Goal: Find specific page/section: Find specific page/section

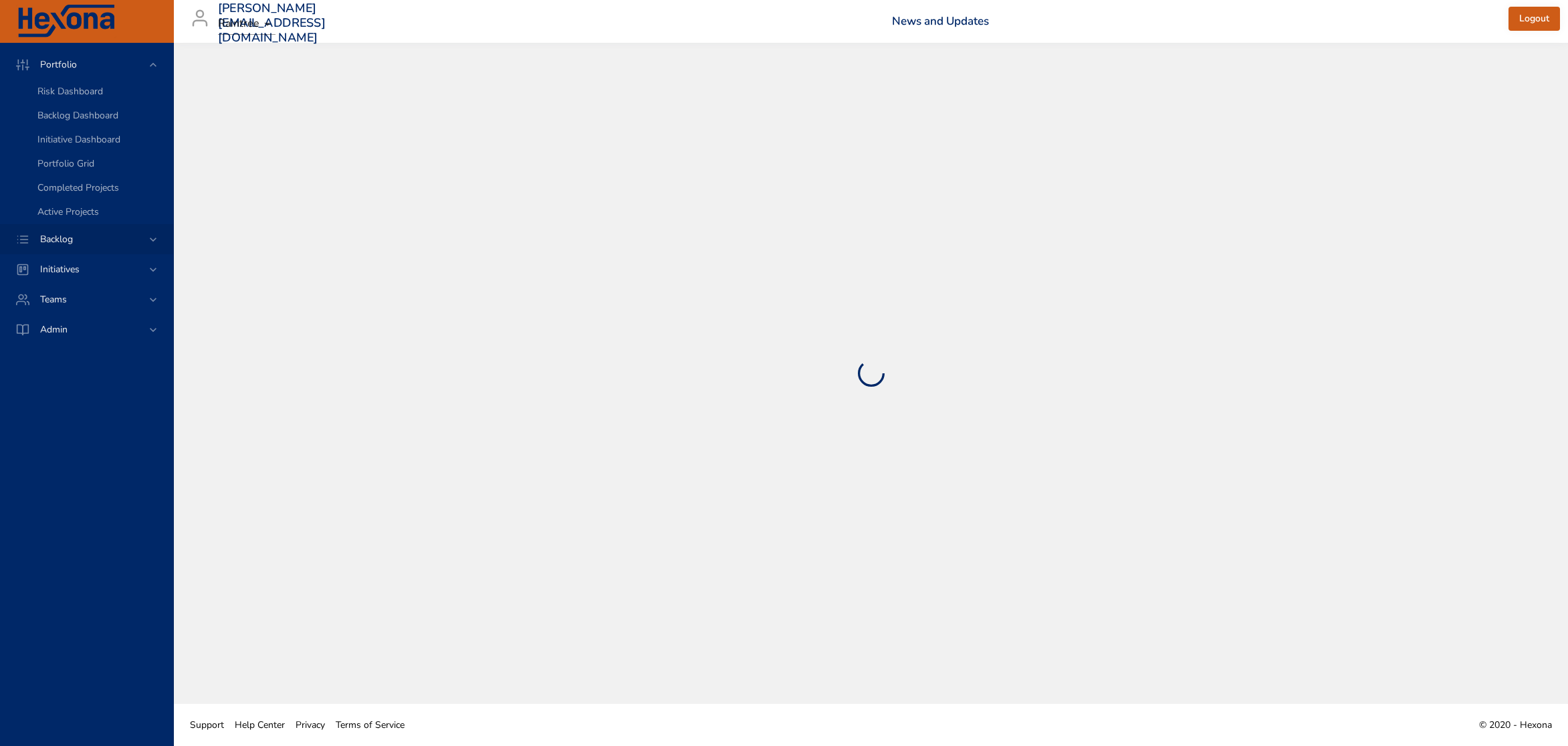
click at [51, 242] on span "Backlog" at bounding box center [57, 239] width 55 height 13
click at [69, 121] on span "Backlog Details" at bounding box center [70, 122] width 64 height 13
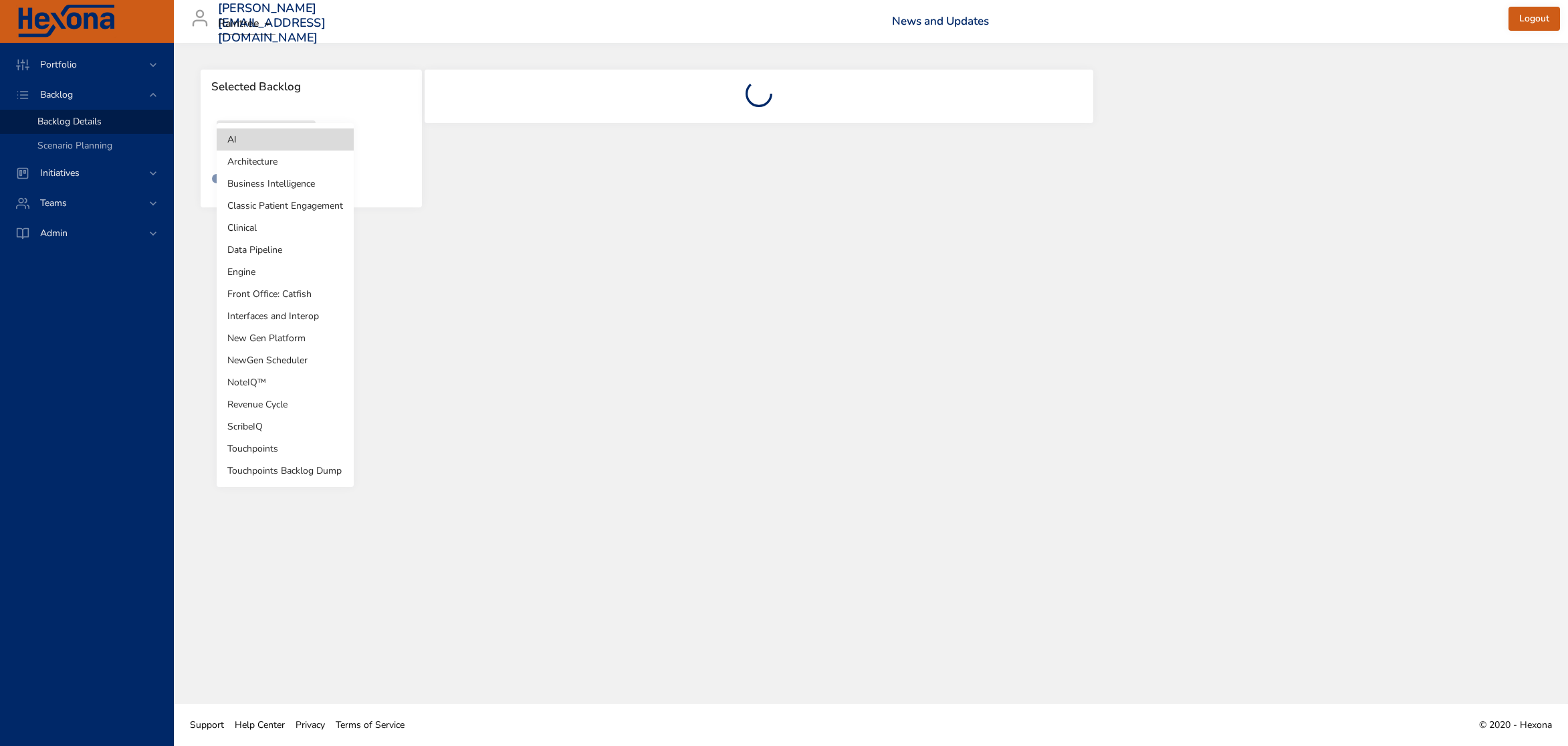
click at [273, 136] on body "Portfolio Backlog Backlog Details Scenario Planning Initiatives Teams Admin [PE…" at bounding box center [784, 373] width 1568 height 746
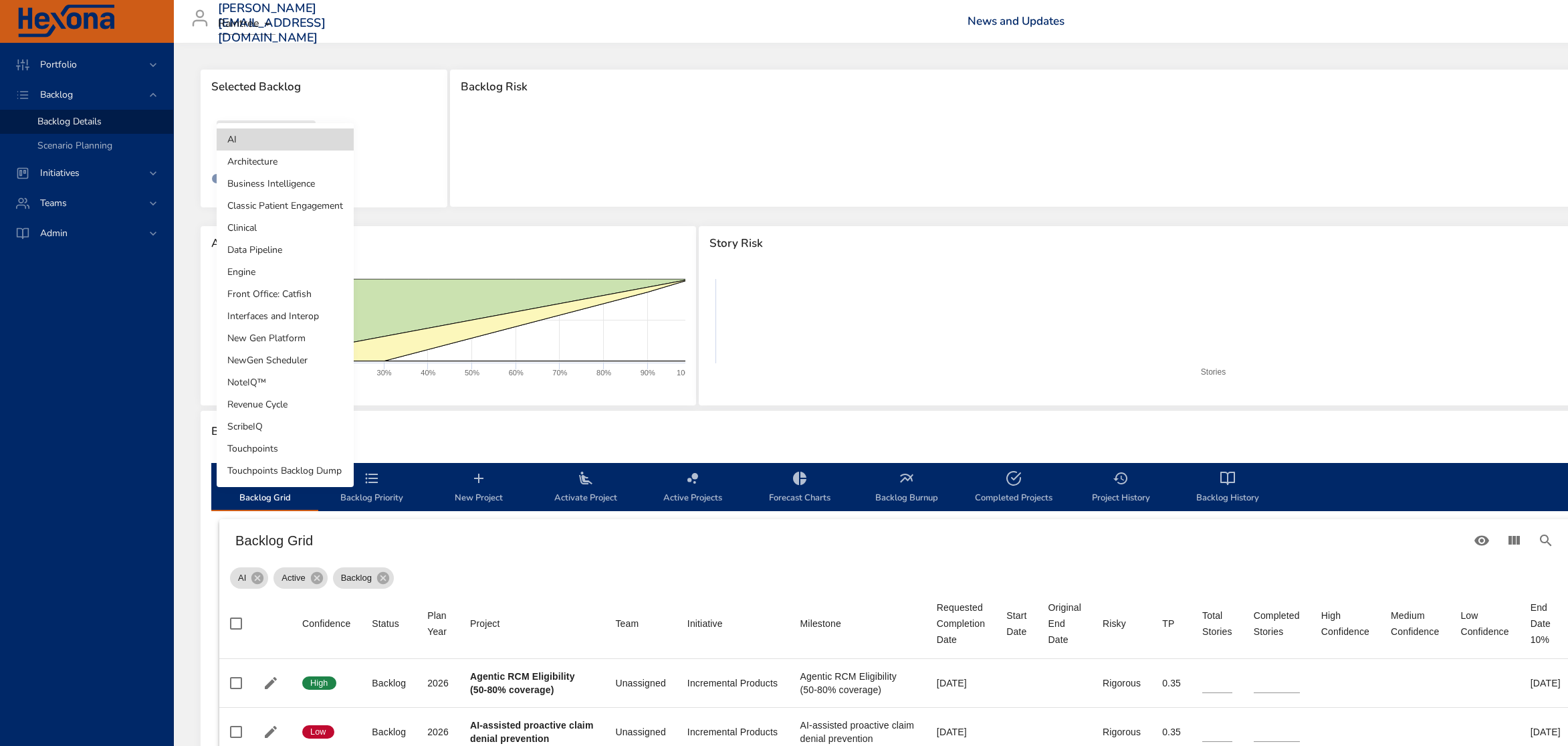
click at [286, 449] on li "Touchpoints" at bounding box center [285, 449] width 137 height 22
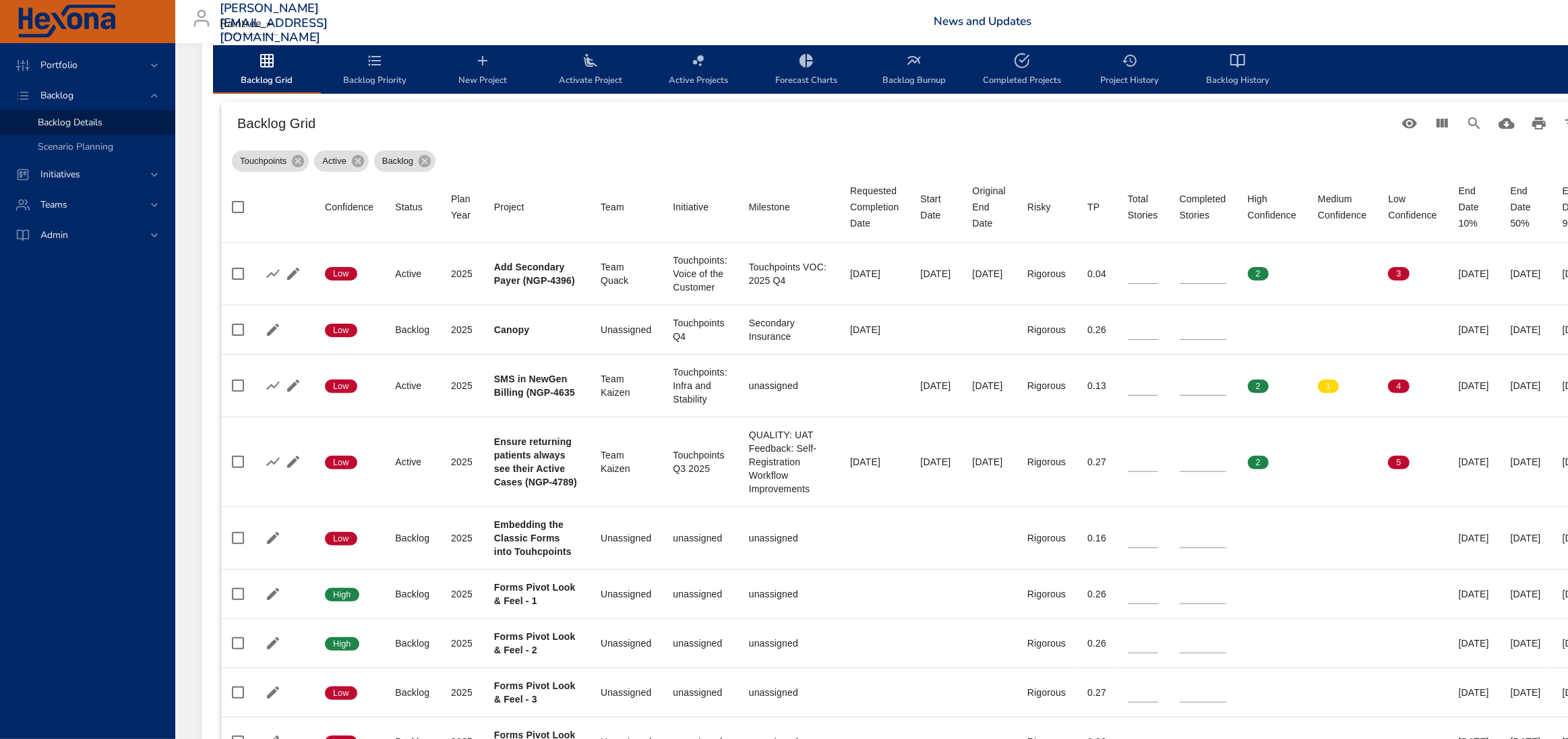
scroll to position [506, 0]
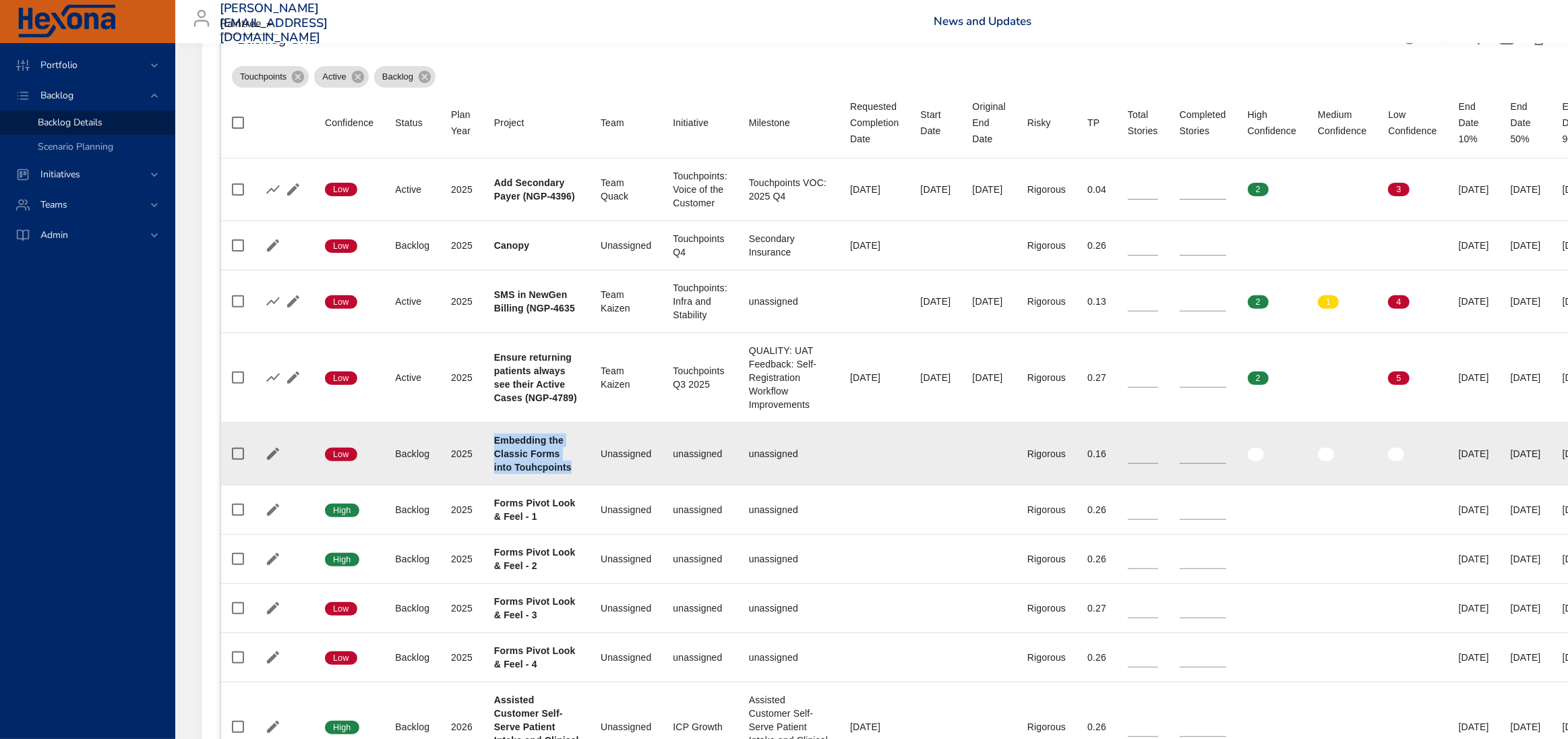
drag, startPoint x: 495, startPoint y: 440, endPoint x: 587, endPoint y: 469, distance: 96.5
click at [587, 469] on td "Project Embedding the Classic Forms into Touhcpoints" at bounding box center [536, 454] width 106 height 63
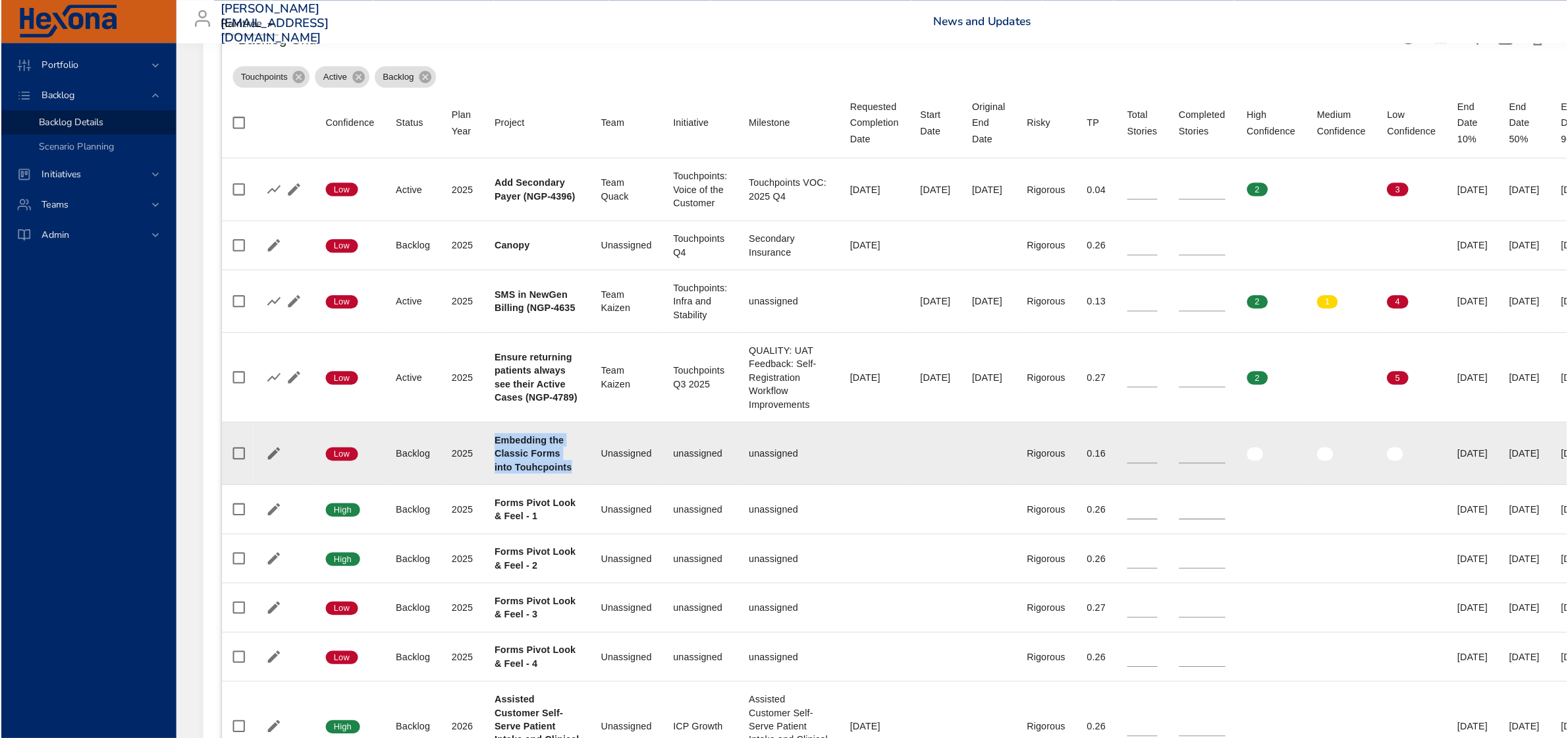
scroll to position [576, 0]
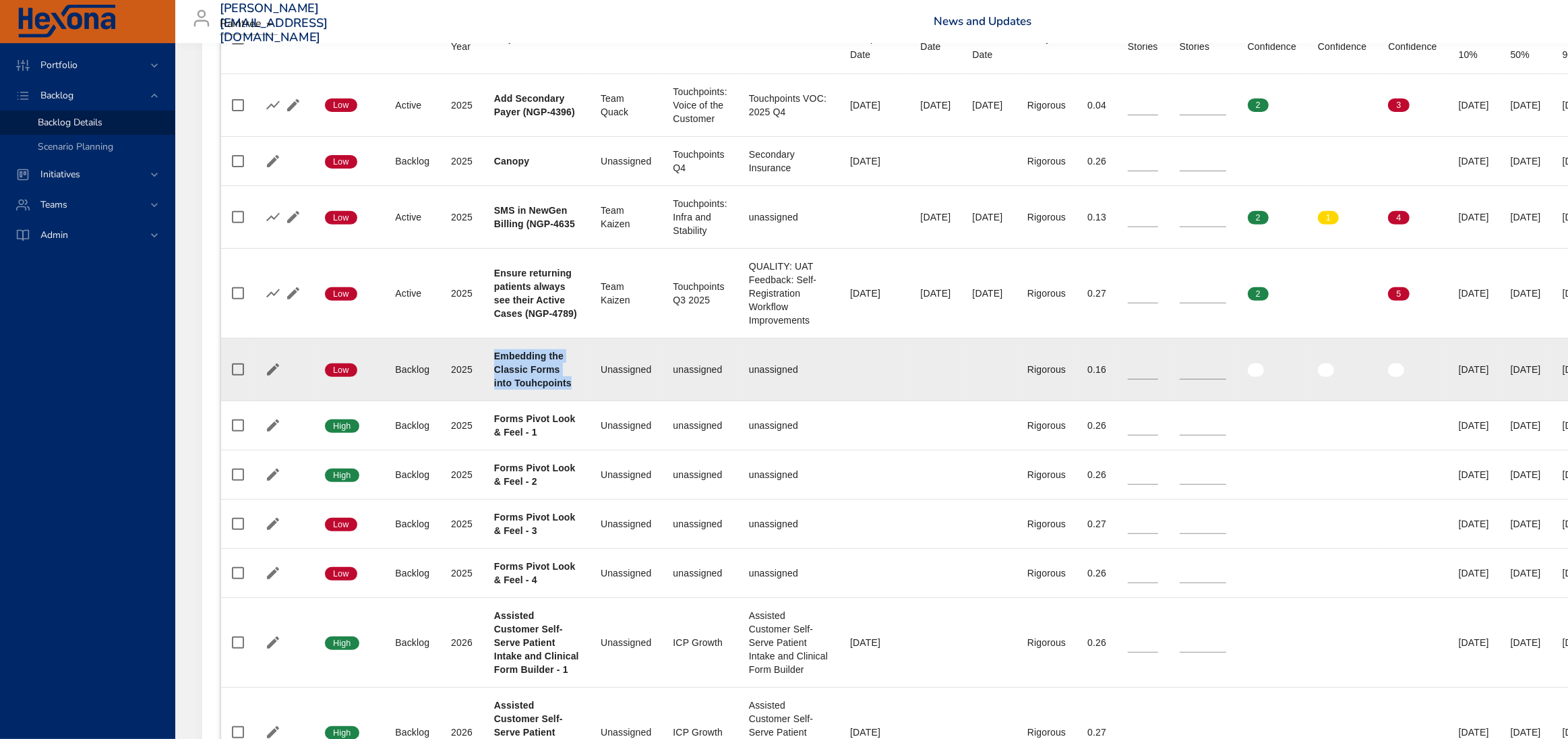
click at [547, 385] on b "Embedding the Classic Forms into Touhcpoints" at bounding box center [533, 370] width 77 height 38
drag, startPoint x: 494, startPoint y: 358, endPoint x: 574, endPoint y: 387, distance: 85.1
click at [574, 387] on div "Embedding the Classic Forms into Touhcpoints" at bounding box center [536, 369] width 85 height 40
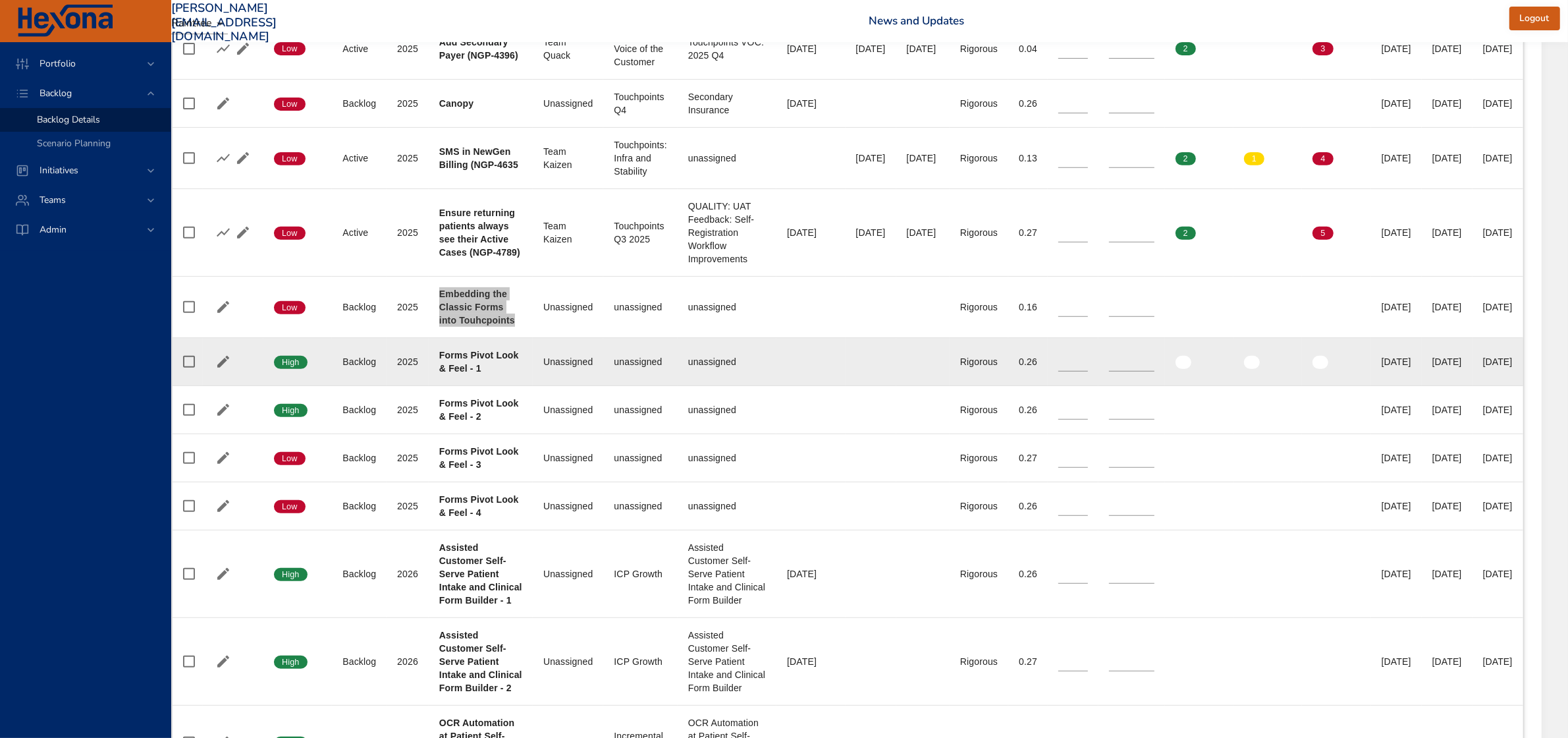
scroll to position [659, 127]
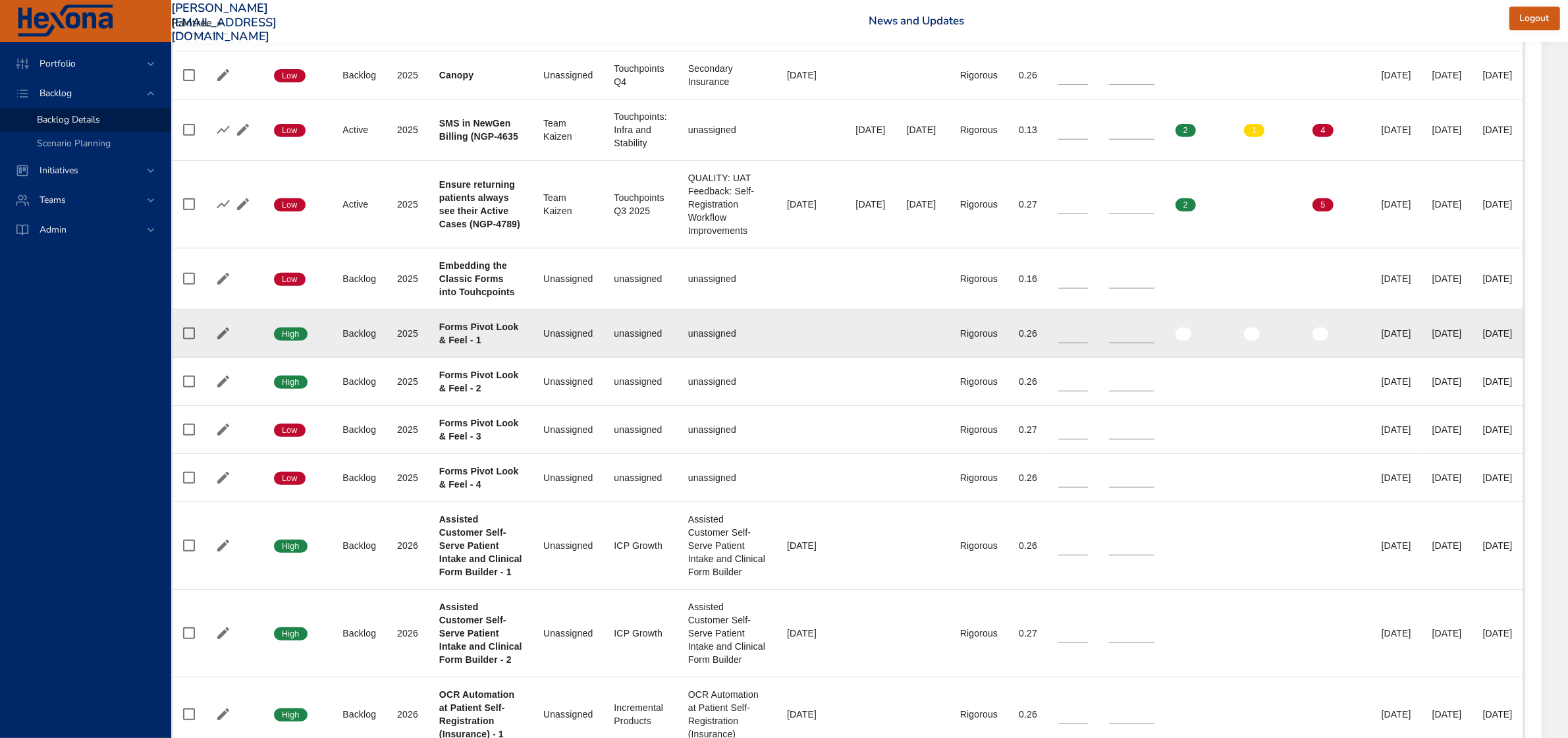
click at [429, 347] on td "Project Forms Pivot Look & Feel - 1" at bounding box center [480, 334] width 104 height 48
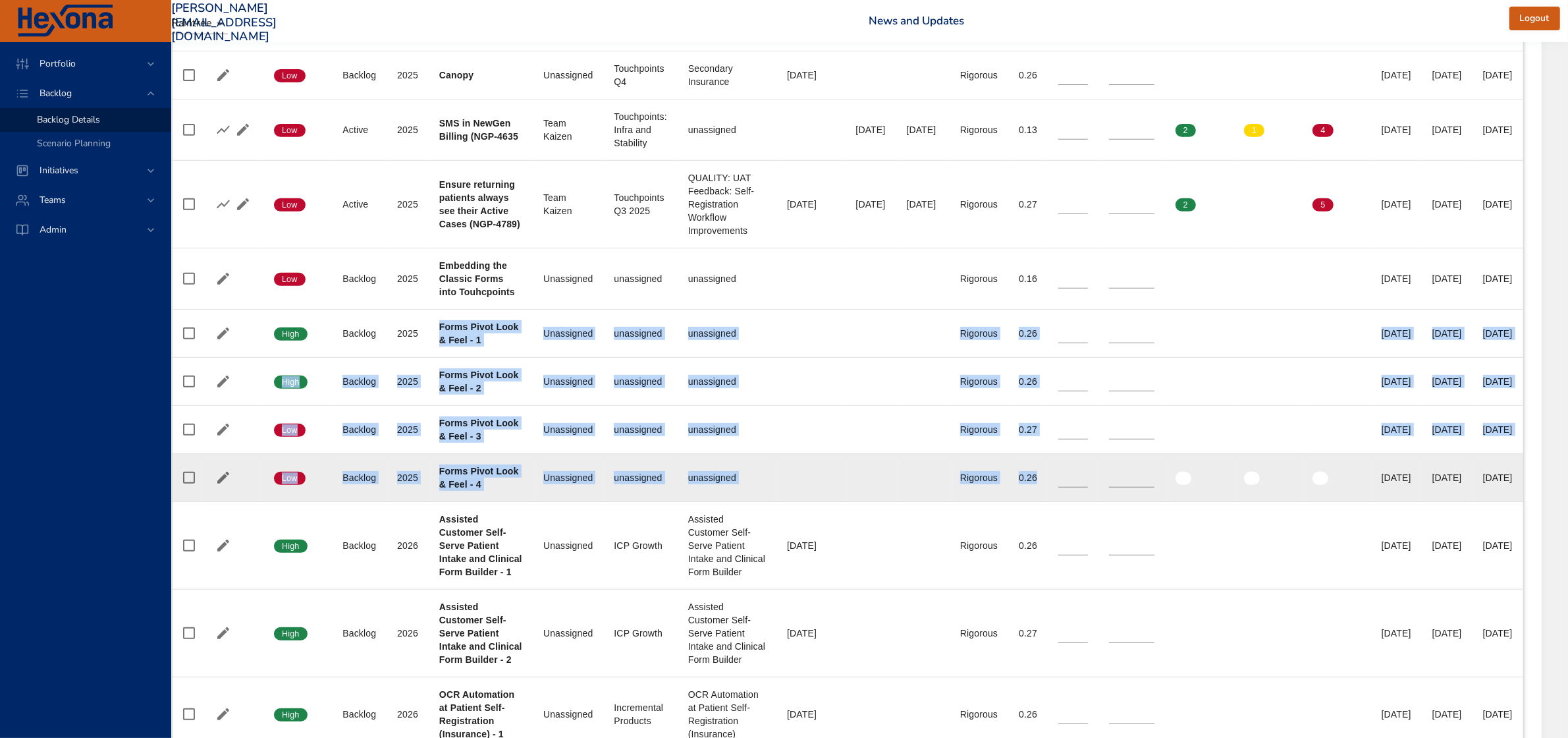
drag, startPoint x: 349, startPoint y: 326, endPoint x: 1289, endPoint y: 494, distance: 954.9
drag, startPoint x: 1398, startPoint y: 478, endPoint x: 1449, endPoint y: 478, distance: 51.0
click at [1449, 478] on td "End Date 50% [DATE]" at bounding box center [1447, 478] width 51 height 48
drag, startPoint x: 1466, startPoint y: 482, endPoint x: 1518, endPoint y: 481, distance: 52.0
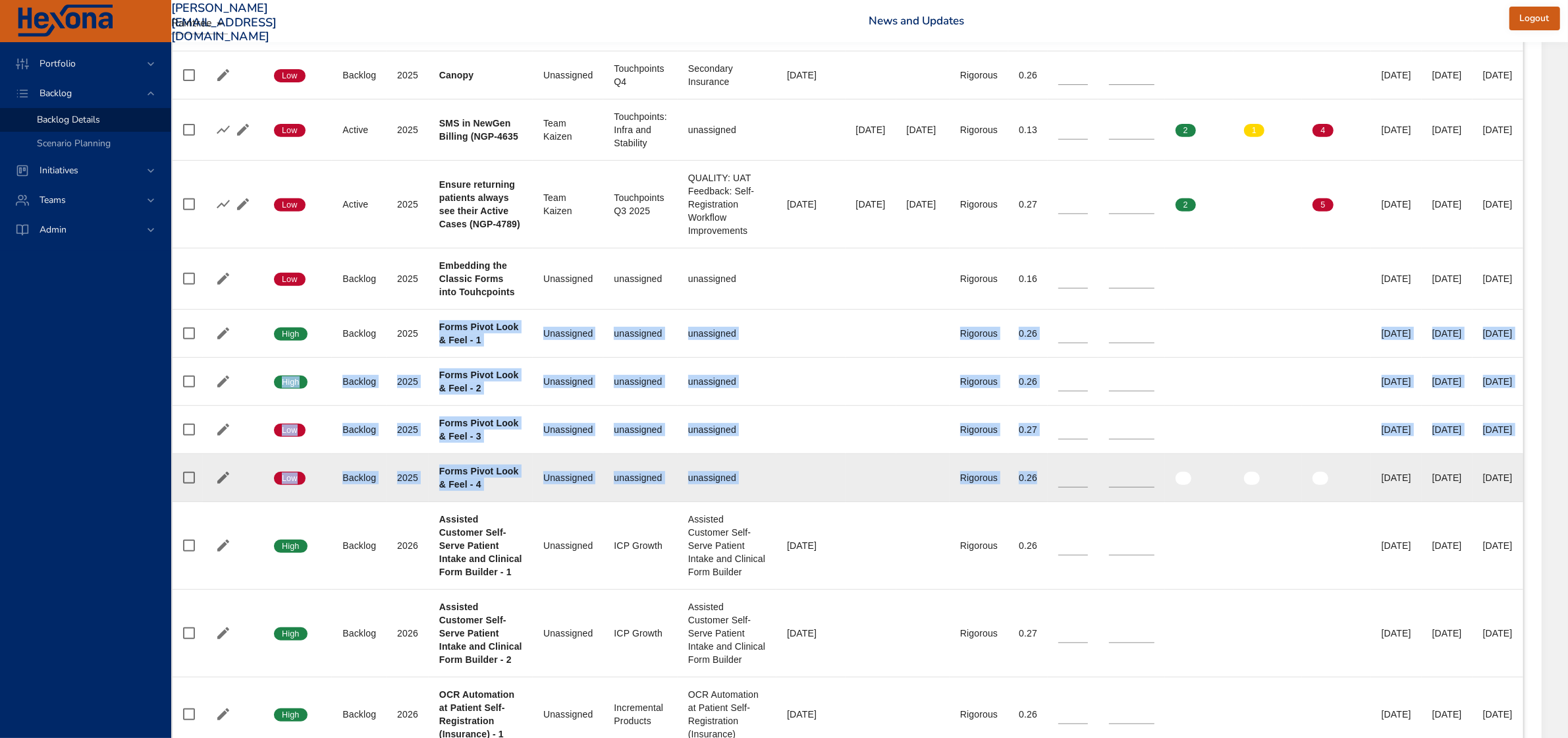
click at [1518, 481] on td "End Date 90% [DATE]" at bounding box center [1498, 478] width 51 height 48
click at [1500, 493] on td "End Date 90% [DATE]" at bounding box center [1498, 478] width 51 height 48
drag, startPoint x: 339, startPoint y: 325, endPoint x: 636, endPoint y: 482, distance: 335.9
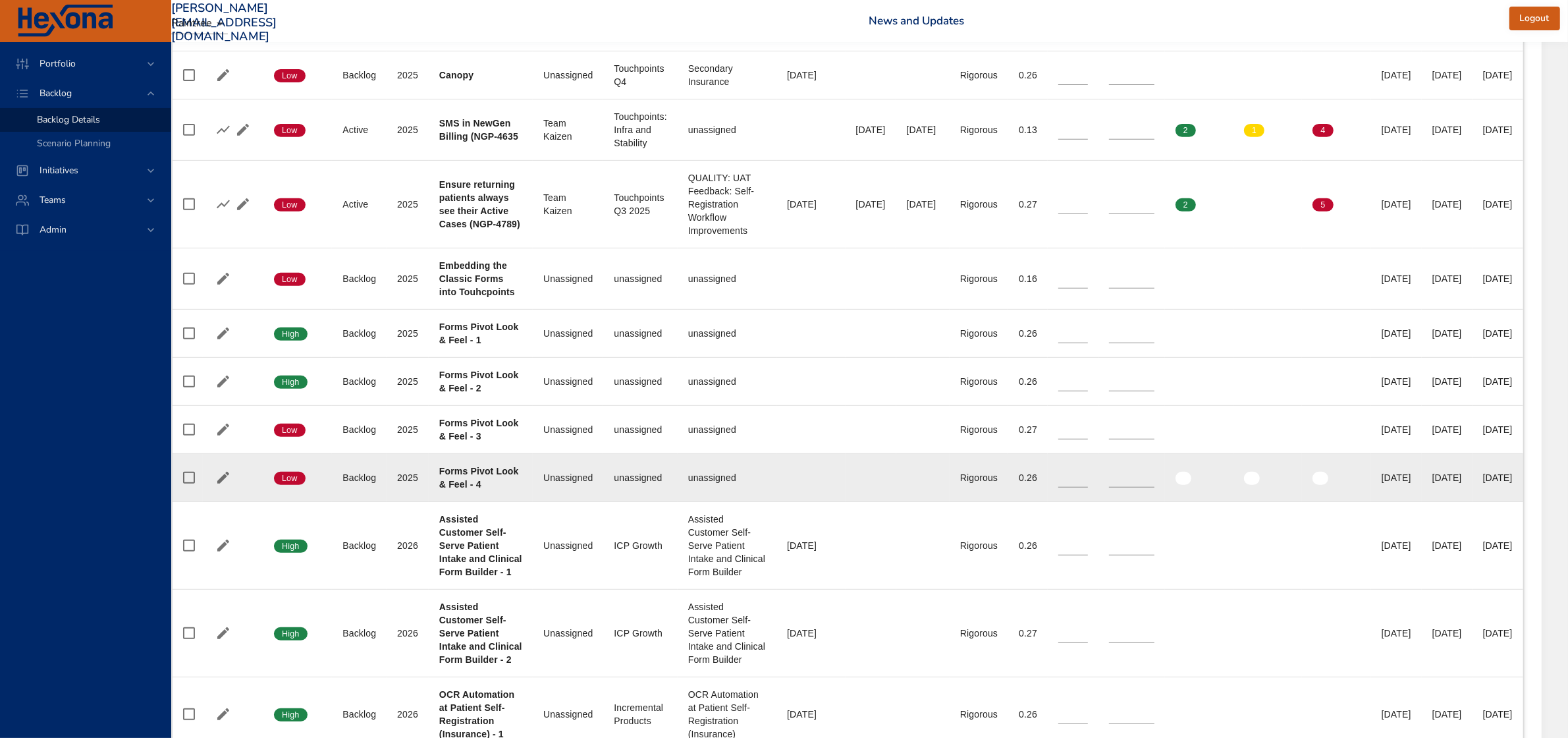
click at [1483, 478] on div "[DATE]" at bounding box center [1497, 477] width 30 height 13
